Goal: Transaction & Acquisition: Purchase product/service

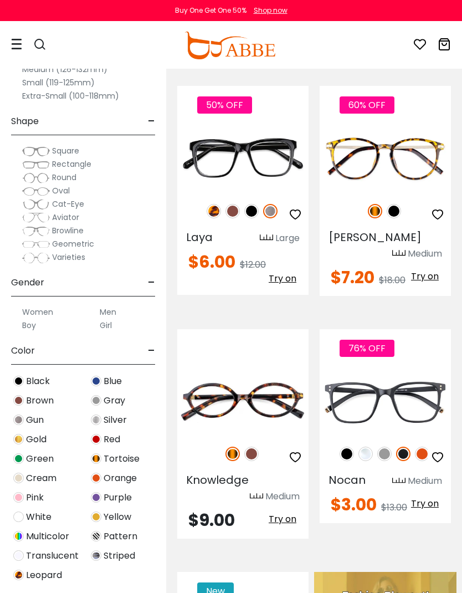
scroll to position [131, 0]
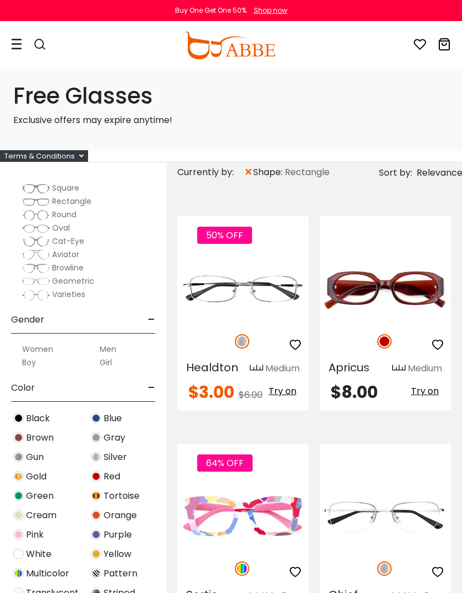
scroll to position [165, 0]
click at [29, 360] on label "Boy" at bounding box center [29, 361] width 14 height 13
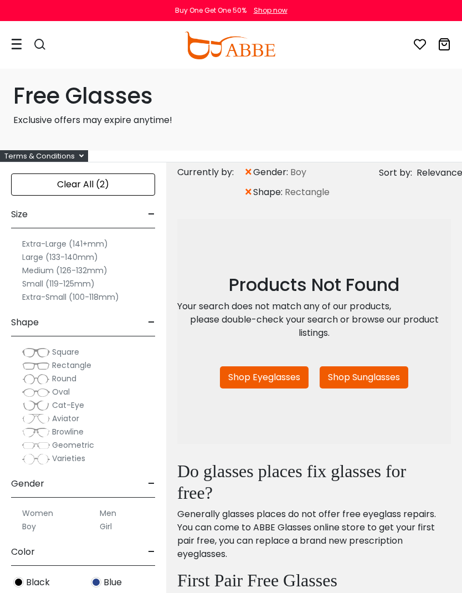
click at [53, 178] on div "Clear All (2)" at bounding box center [83, 184] width 144 height 22
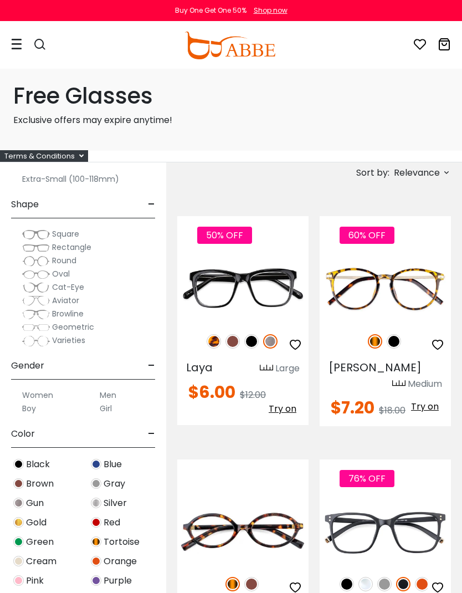
scroll to position [104, 0]
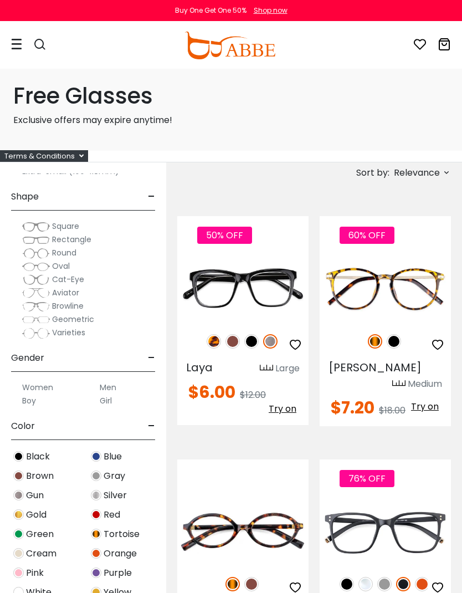
click at [30, 401] on label "Boy" at bounding box center [29, 400] width 14 height 13
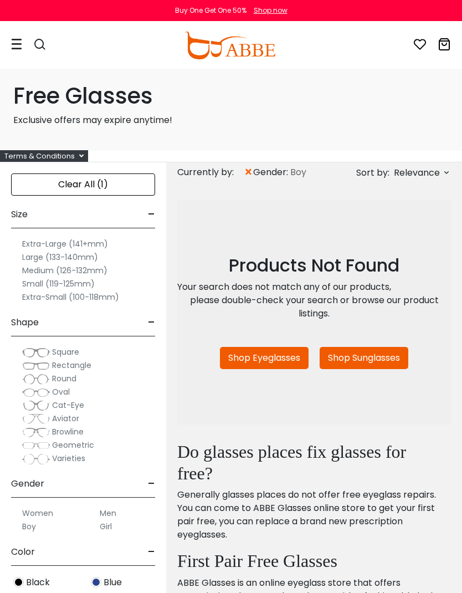
click at [104, 506] on label "Men" at bounding box center [108, 512] width 17 height 13
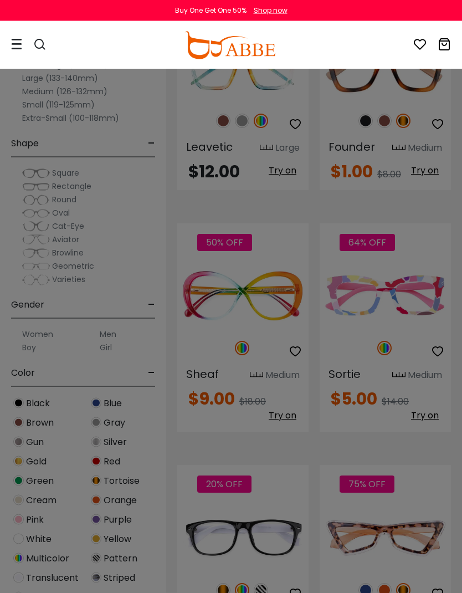
scroll to position [1653, 0]
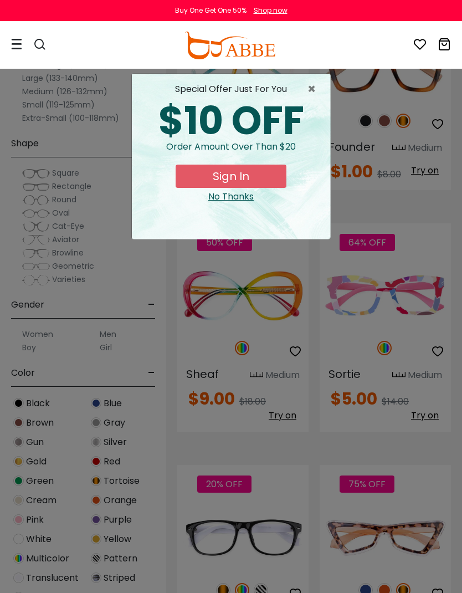
click at [239, 193] on div "No Thanks" at bounding box center [231, 196] width 181 height 13
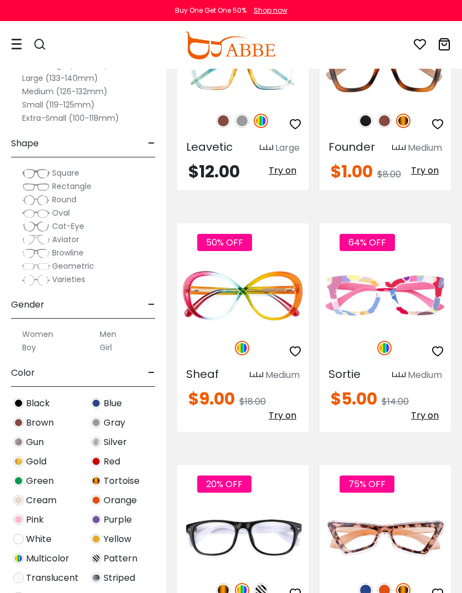
click at [100, 329] on label "Men" at bounding box center [108, 333] width 17 height 13
